Goal: Task Accomplishment & Management: Manage account settings

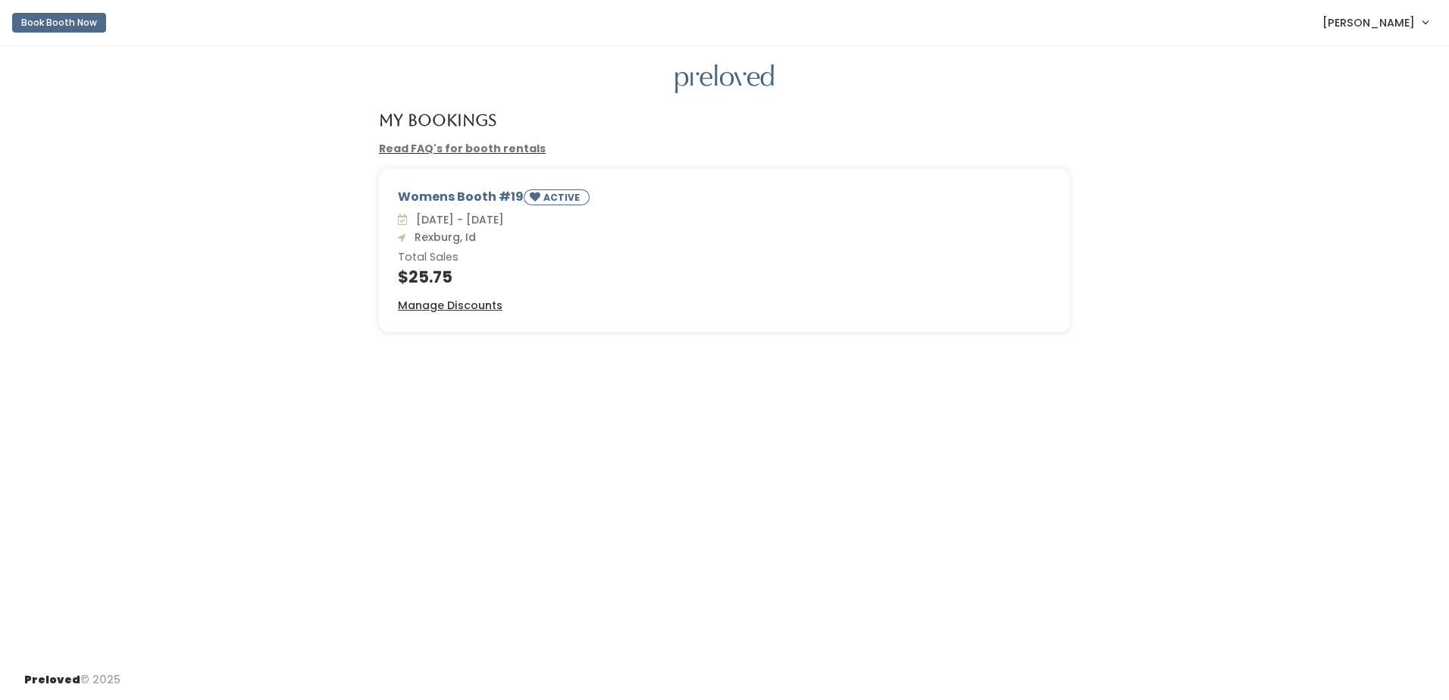
click at [1399, 23] on span "[PERSON_NAME]" at bounding box center [1369, 22] width 92 height 17
click at [1352, 127] on button "Logout" at bounding box center [1375, 127] width 136 height 27
